Goal: Find specific page/section: Find specific page/section

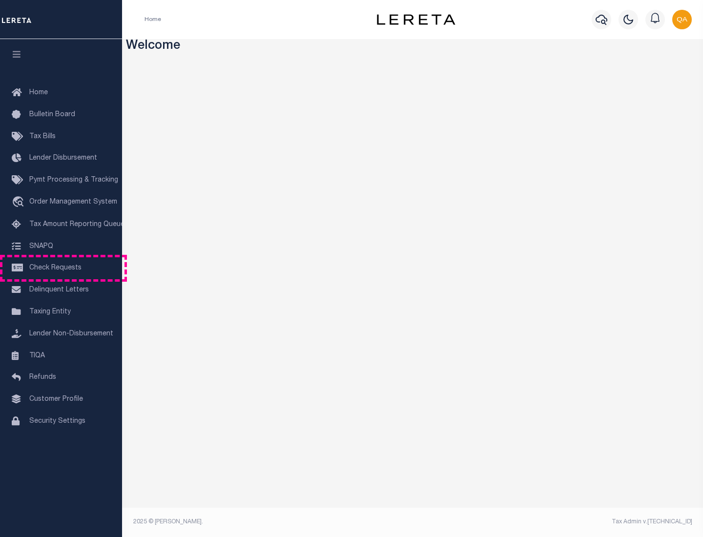
click at [61, 268] on span "Check Requests" at bounding box center [55, 268] width 52 height 7
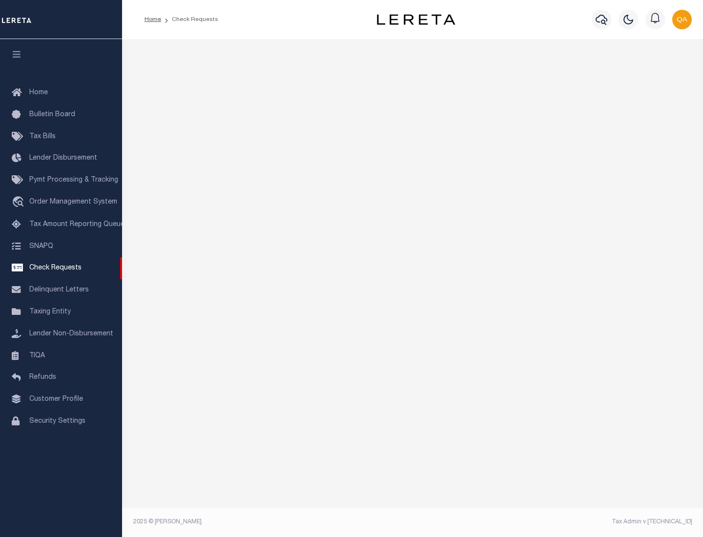
select select "50"
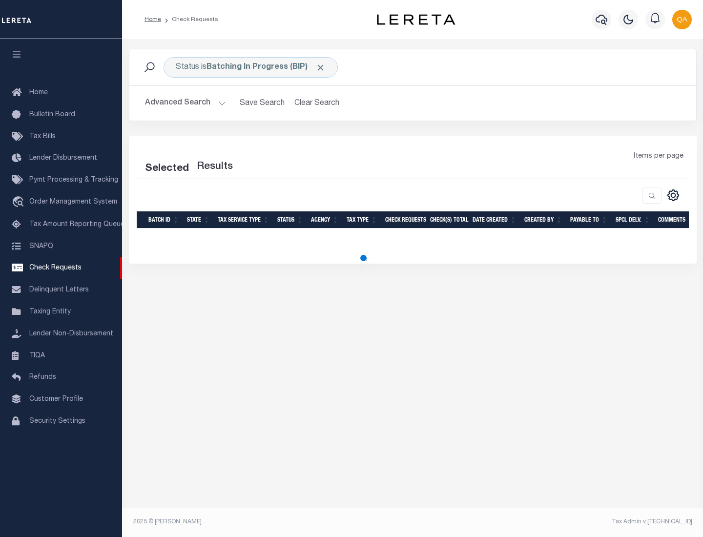
select select "50"
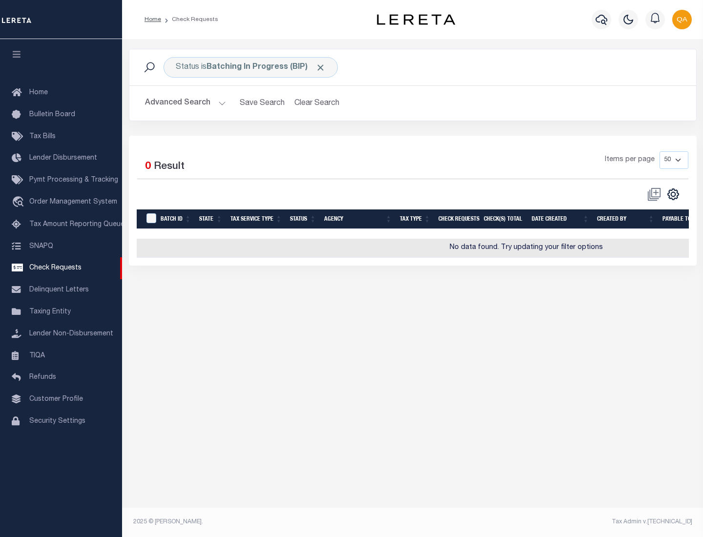
click at [321, 67] on span "Click to Remove" at bounding box center [321, 68] width 10 height 10
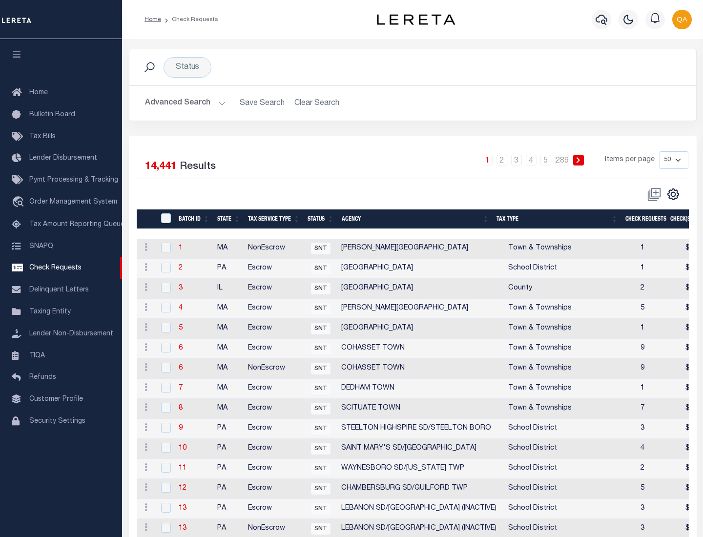
scroll to position [471, 0]
